Goal: Information Seeking & Learning: Learn about a topic

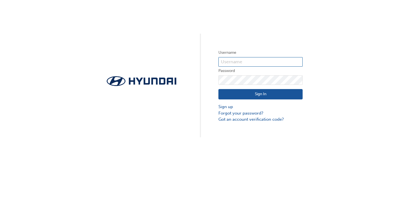
click at [231, 59] on input "text" at bounding box center [260, 62] width 84 height 10
click at [224, 60] on input "text" at bounding box center [260, 62] width 84 height 10
drag, startPoint x: 218, startPoint y: 72, endPoint x: 214, endPoint y: 73, distance: 4.0
click at [218, 72] on div "Username Password Sign In Sign up Forgot your password? Got an account verifica…" at bounding box center [201, 69] width 402 height 138
click at [236, 64] on input "text" at bounding box center [260, 62] width 84 height 10
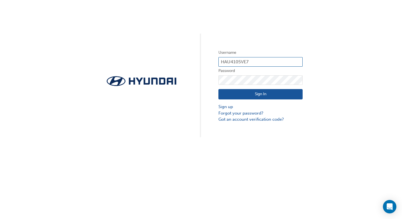
type input "HAU4105VE7"
click button "Sign In" at bounding box center [260, 94] width 84 height 11
click at [243, 61] on input "text" at bounding box center [260, 62] width 84 height 10
type input "36835"
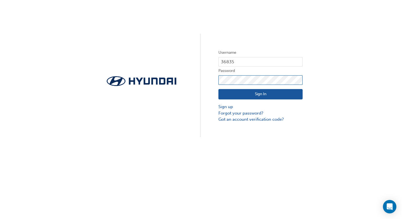
click button "Sign In" at bounding box center [260, 94] width 84 height 11
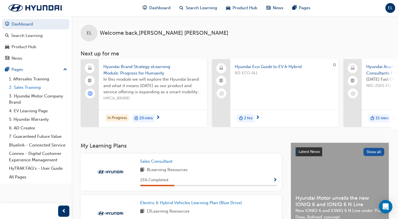
click at [35, 87] on link "2. Sales Training" at bounding box center [38, 87] width 63 height 9
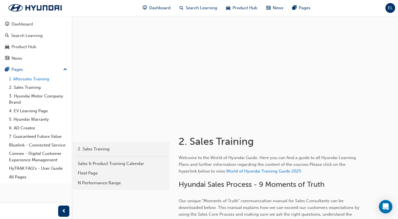
click at [45, 77] on link "1. Aftersales Training" at bounding box center [38, 79] width 63 height 9
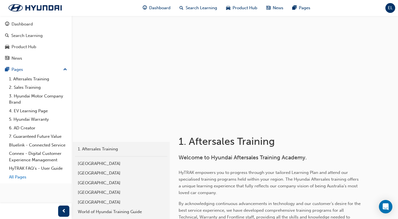
click at [21, 177] on link "All Pages" at bounding box center [38, 177] width 63 height 9
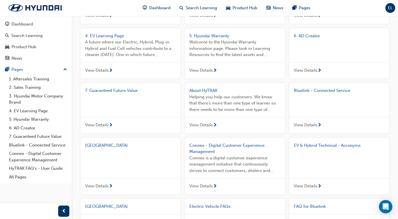
scroll to position [84, 0]
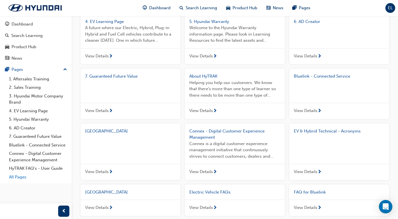
click at [16, 177] on link "All Pages" at bounding box center [38, 177] width 63 height 9
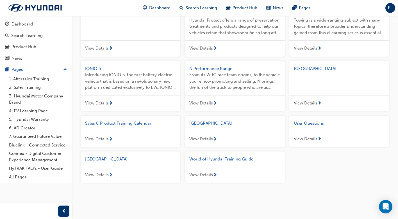
scroll to position [354, 0]
click at [26, 47] on div "Product Hub" at bounding box center [24, 47] width 25 height 6
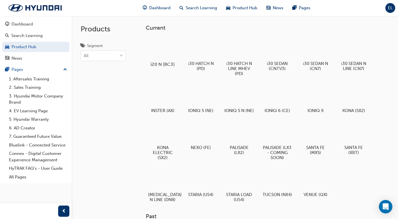
click at [165, 47] on div at bounding box center [162, 48] width 31 height 22
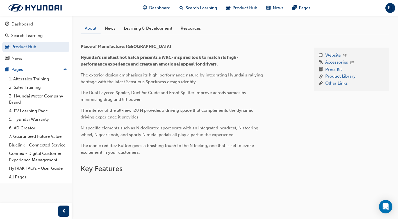
scroll to position [140, 0]
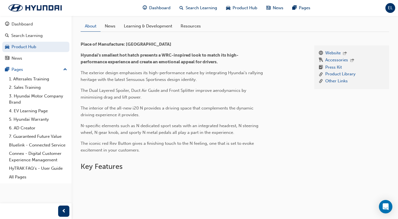
click at [230, 92] on span "The Dual Layered Spoiler, Duct Air Guide and Front Splitter improve aerodynamic…" at bounding box center [164, 94] width 167 height 12
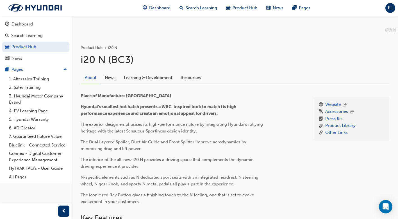
scroll to position [86, 0]
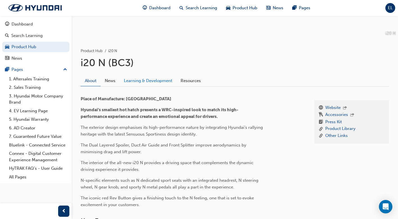
click at [141, 80] on link "Learning & Development" at bounding box center [148, 81] width 57 height 11
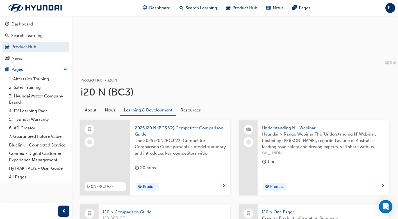
scroll to position [112, 0]
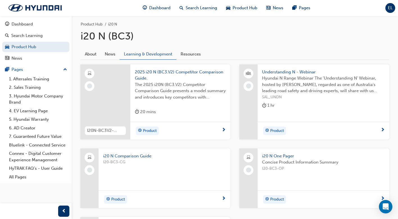
click at [176, 76] on span "2025 i20 N (BC3.V2) Competitor Comparison Guide." at bounding box center [180, 75] width 91 height 13
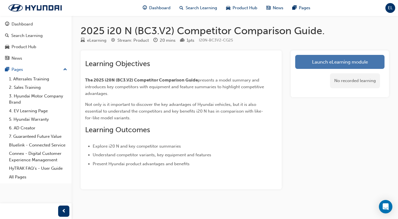
click at [320, 61] on link "Launch eLearning module" at bounding box center [339, 62] width 89 height 14
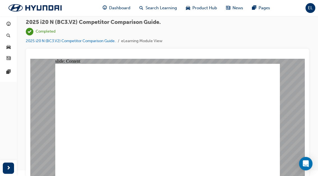
scroll to position [7, 0]
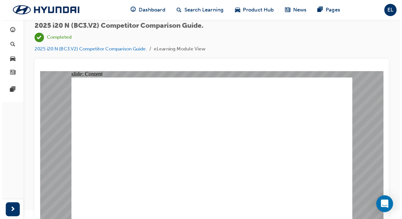
scroll to position [0, 0]
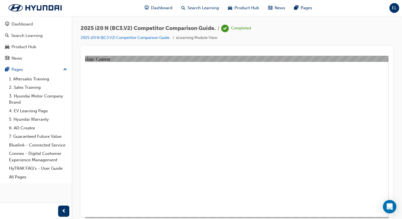
drag, startPoint x: 303, startPoint y: 0, endPoint x: 267, endPoint y: 33, distance: 49.1
click at [267, 33] on div "2025 i20 N (BC3.V2) Competitor Comparison Guide. | Completed 2025 i20 N (BC3.V2…" at bounding box center [237, 35] width 312 height 21
